Goal: Task Accomplishment & Management: Manage account settings

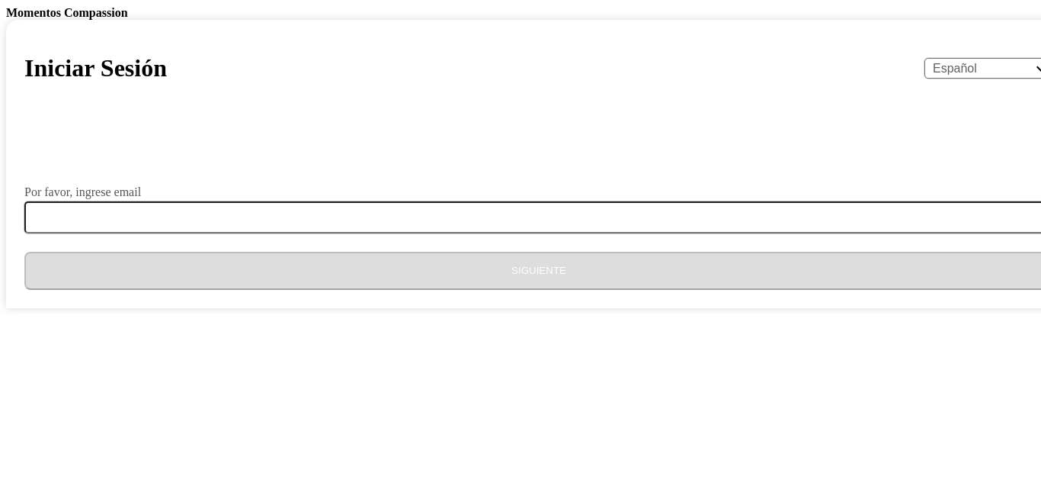
select select "es"
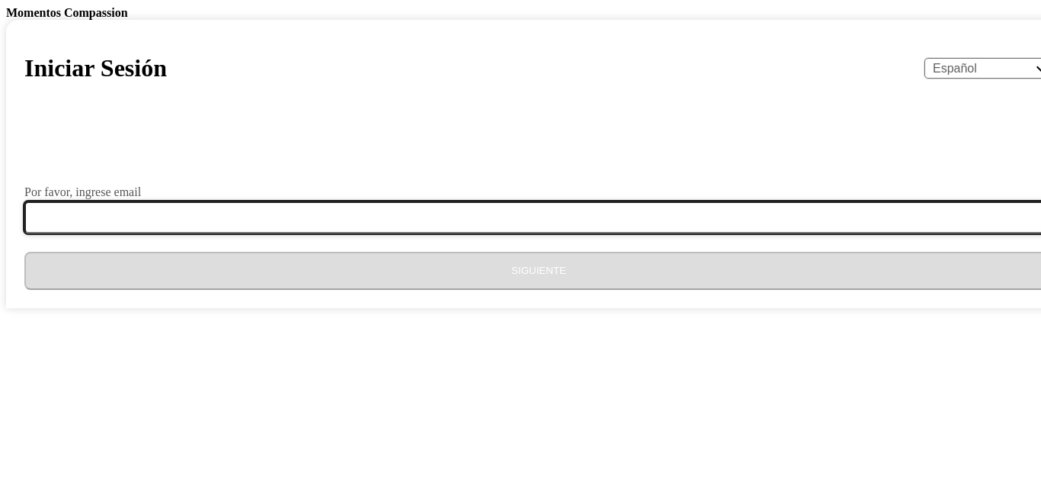
click at [392, 233] on input "Por favor, ingrese email" at bounding box center [547, 217] width 1047 height 32
click at [375, 233] on input "Por favor, ingrese email" at bounding box center [547, 217] width 1047 height 32
click at [384, 233] on input "Por favor, ingrese email" at bounding box center [547, 217] width 1047 height 32
click at [365, 233] on input "Por favor, ingrese email" at bounding box center [547, 217] width 1047 height 32
click at [372, 233] on input "Por favor, ingrese email" at bounding box center [547, 217] width 1047 height 32
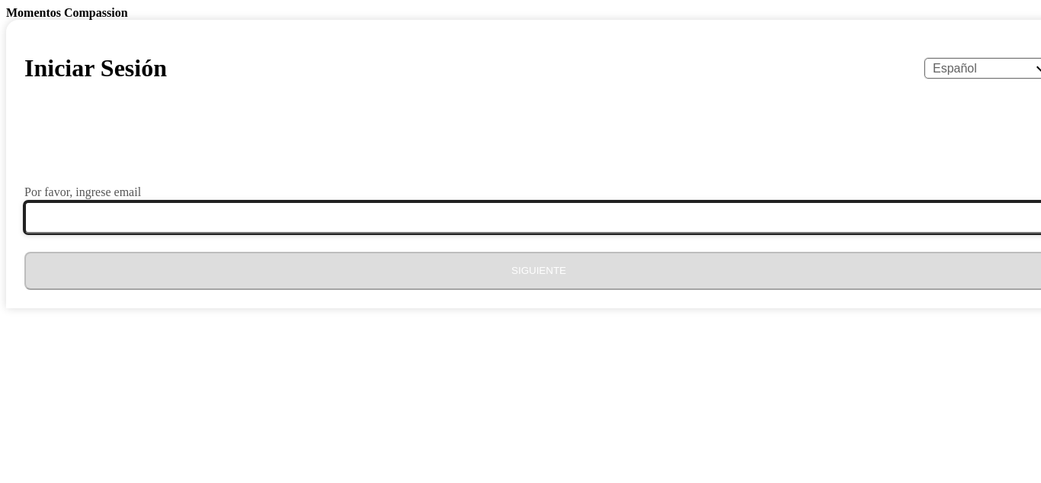
click at [387, 233] on input "Por favor, ingrese email" at bounding box center [547, 217] width 1047 height 32
type input "[EMAIL_ADDRESS][DOMAIN_NAME]"
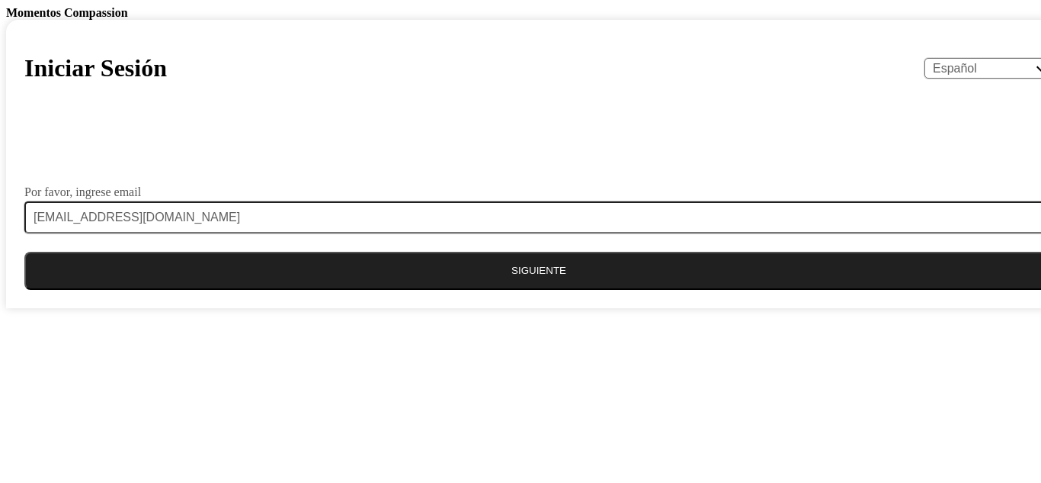
click at [463, 290] on button "Siguiente" at bounding box center [538, 271] width 1029 height 38
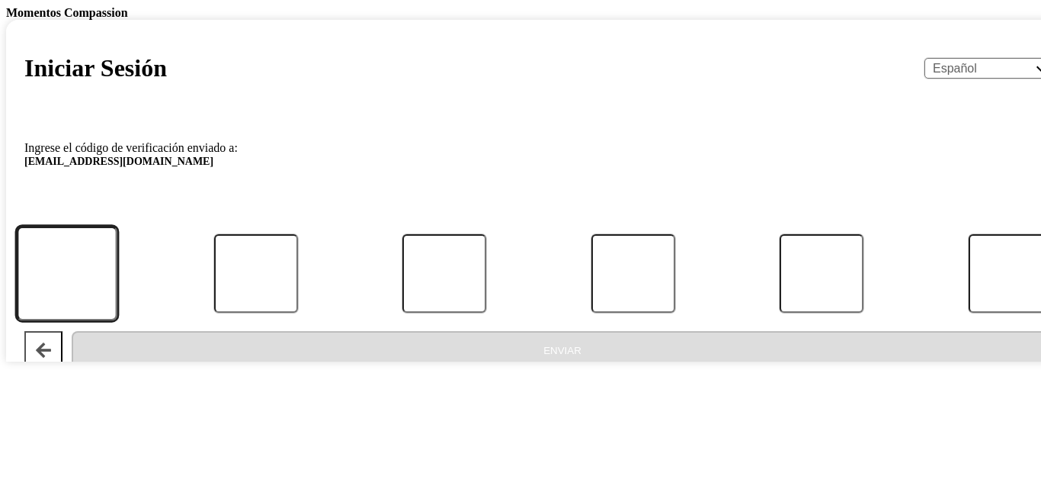
click at [117, 321] on input "Código" at bounding box center [67, 273] width 101 height 95
type input "8"
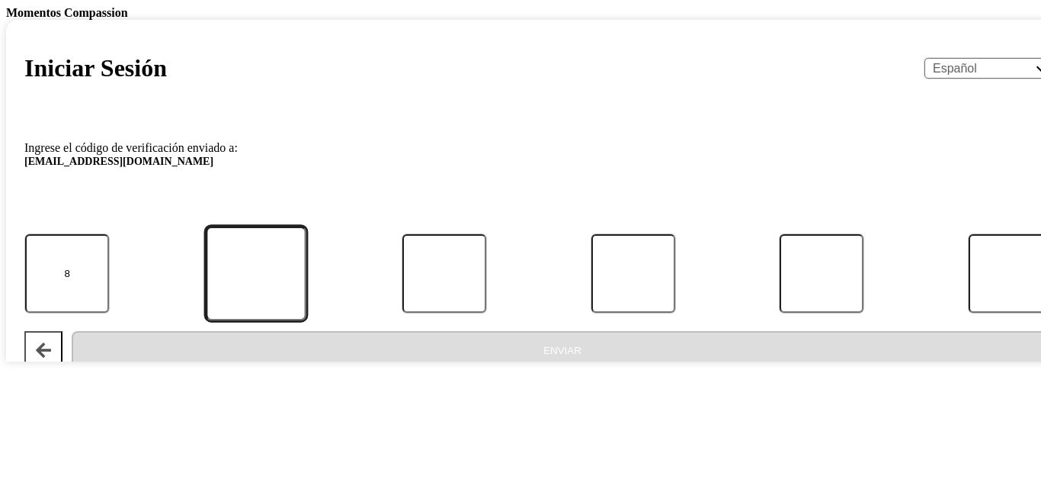
type input "3"
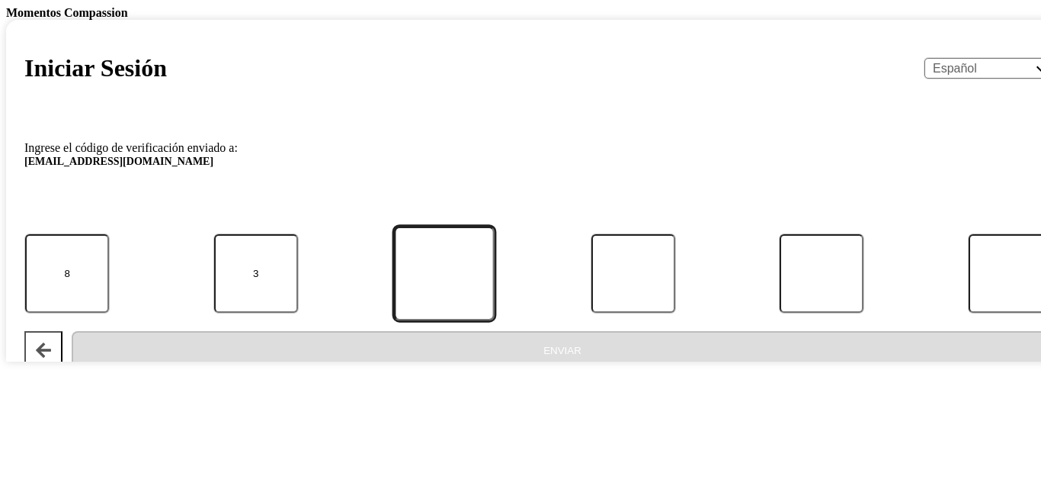
type input "4"
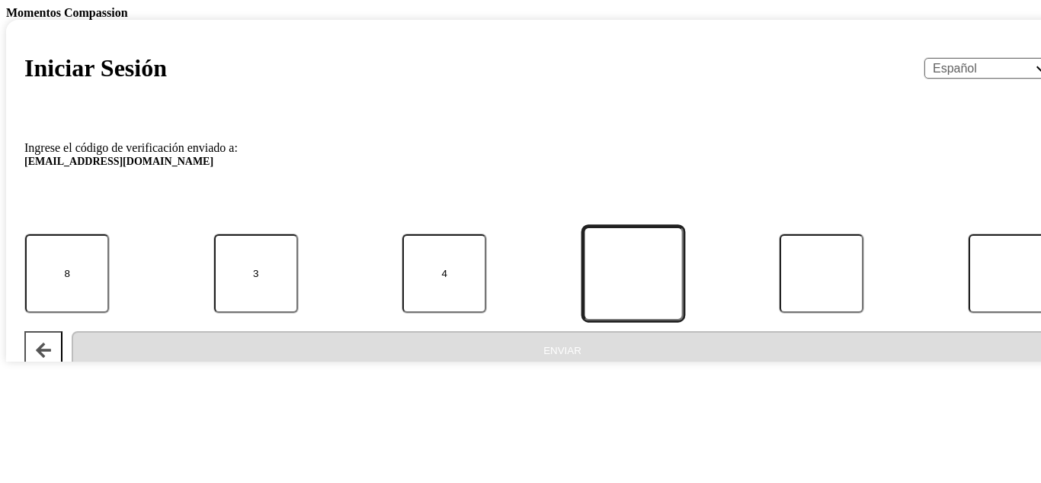
type input "0"
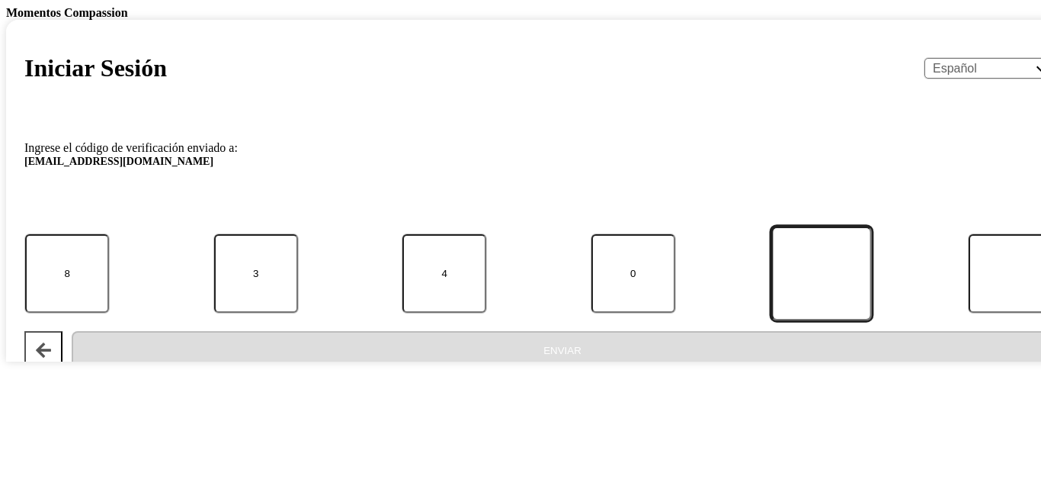
type input "8"
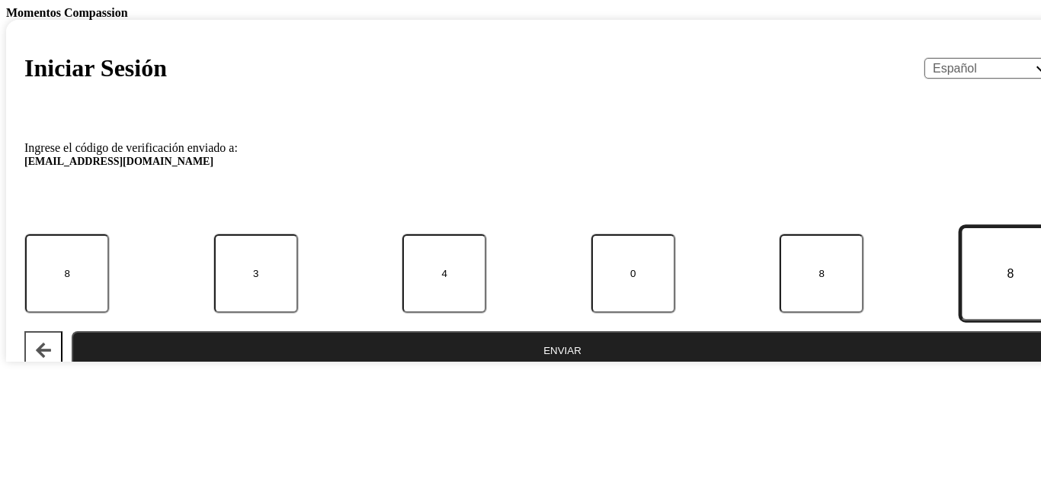
type input "8"
click at [475, 369] on button "Enviar" at bounding box center [563, 350] width 982 height 38
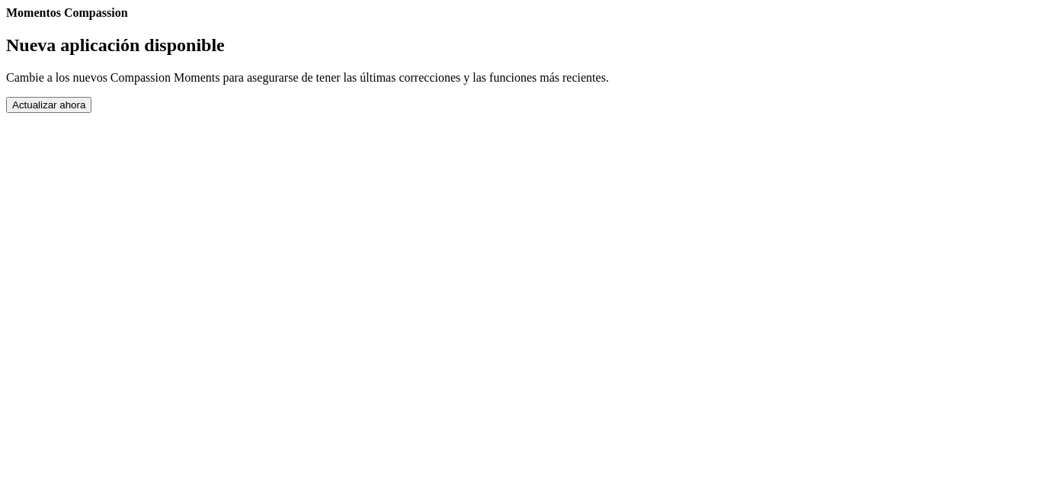
click at [6, 20] on link "Completed Moments" at bounding box center [6, 20] width 0 height 0
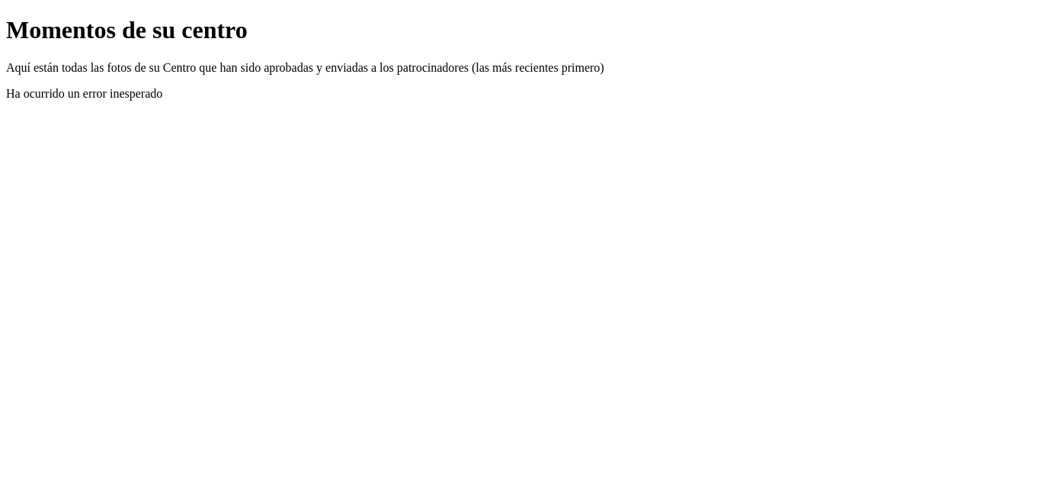
click at [6, 16] on link "Atrás" at bounding box center [6, 16] width 0 height 0
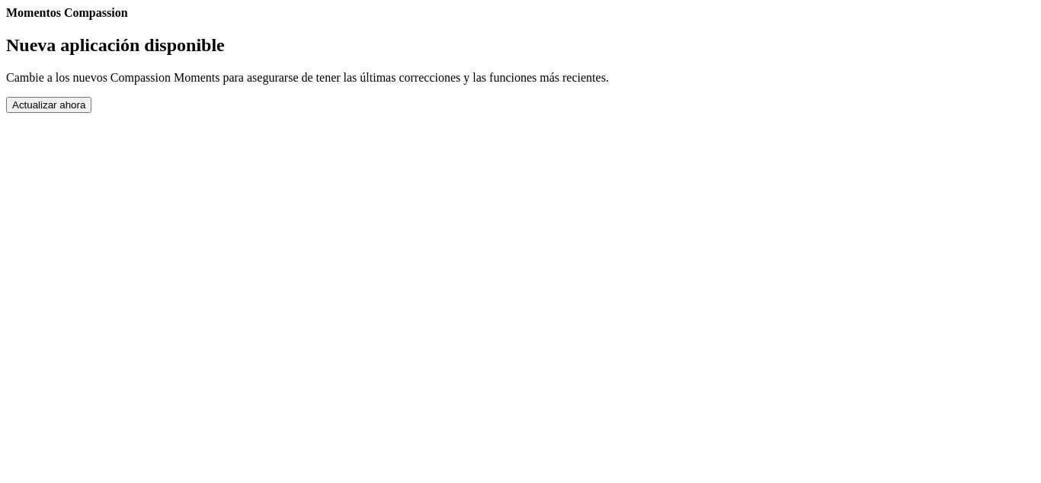
click at [6, 20] on link "Completed Moments" at bounding box center [6, 20] width 0 height 0
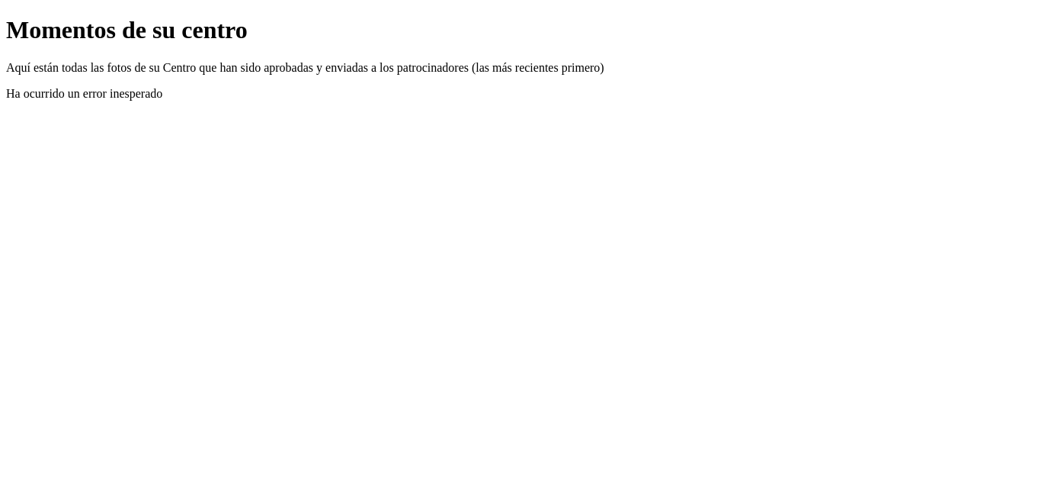
click at [6, 16] on link "Atrás" at bounding box center [6, 16] width 0 height 0
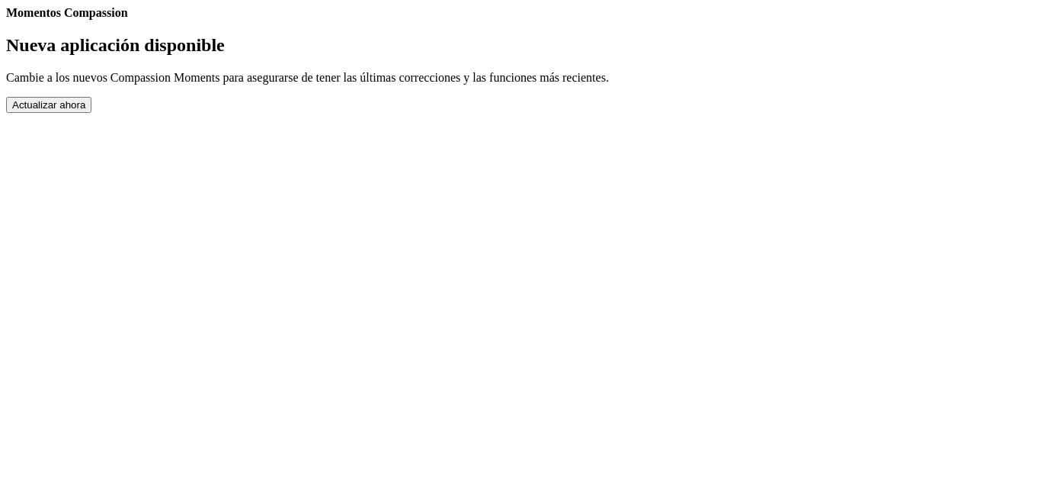
click at [91, 113] on button "Actualizar ahora" at bounding box center [48, 105] width 85 height 16
